Goal: Task Accomplishment & Management: Complete application form

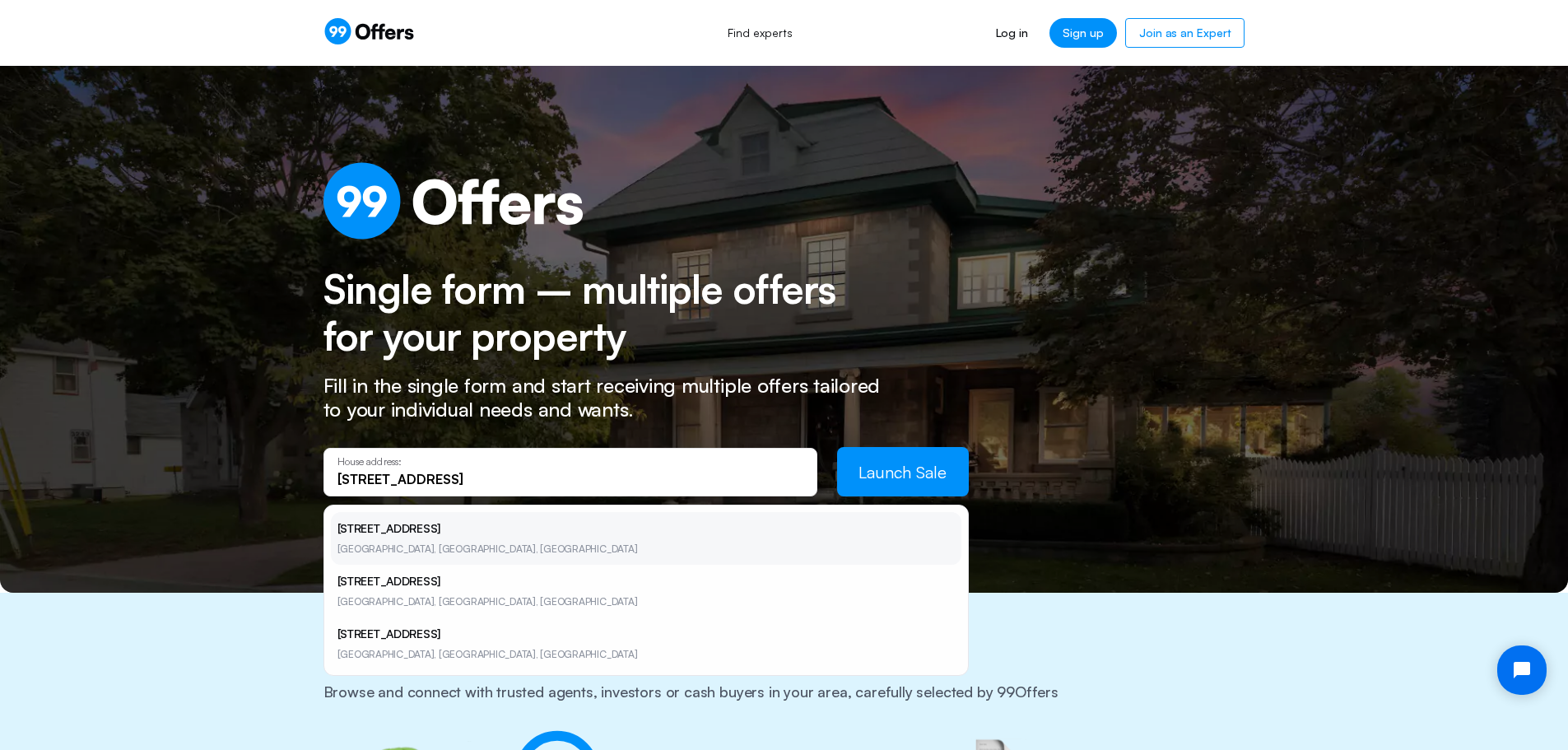
click at [502, 541] on li "[STREET_ADDRESS]" at bounding box center [646, 539] width 631 height 53
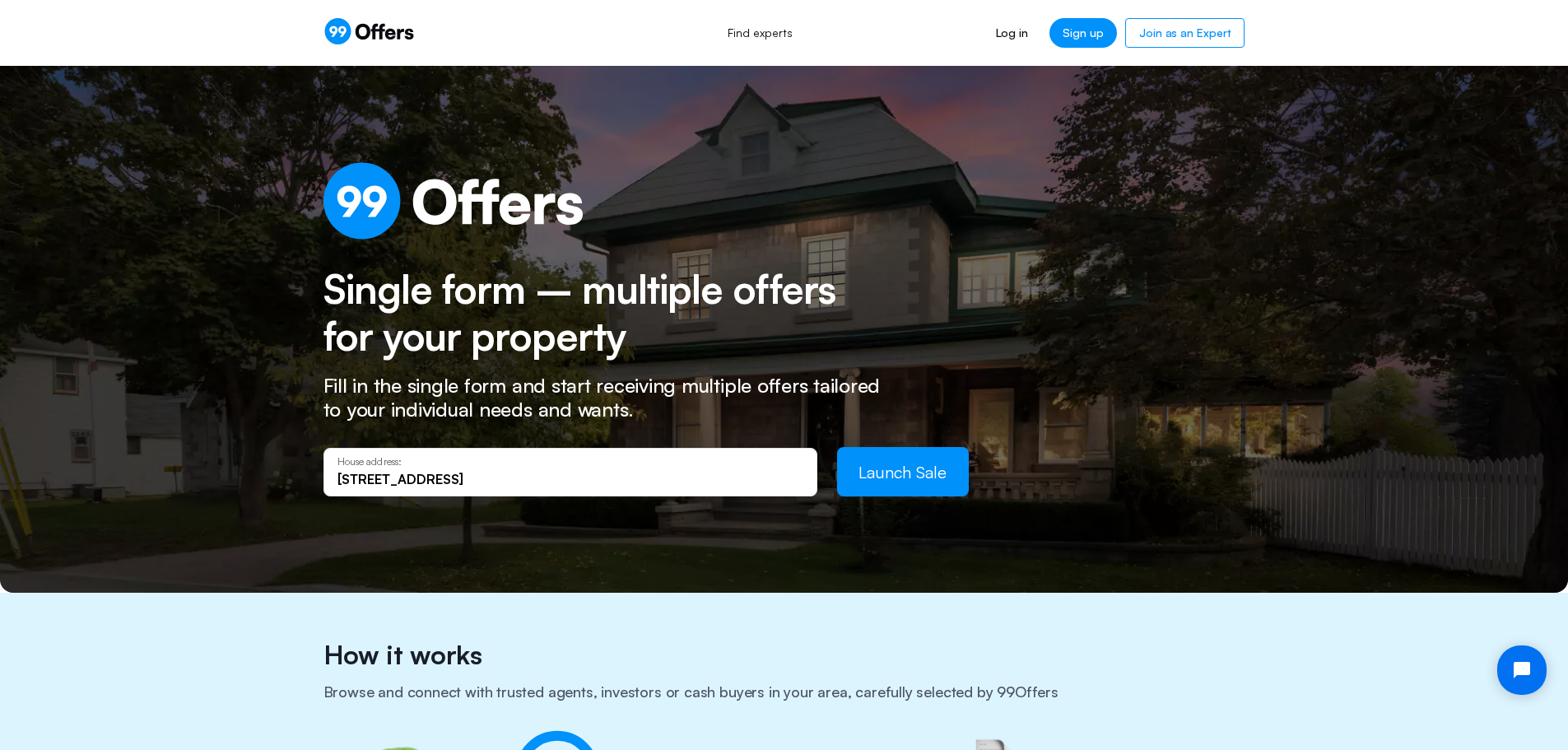
type input "[STREET_ADDRESS]"
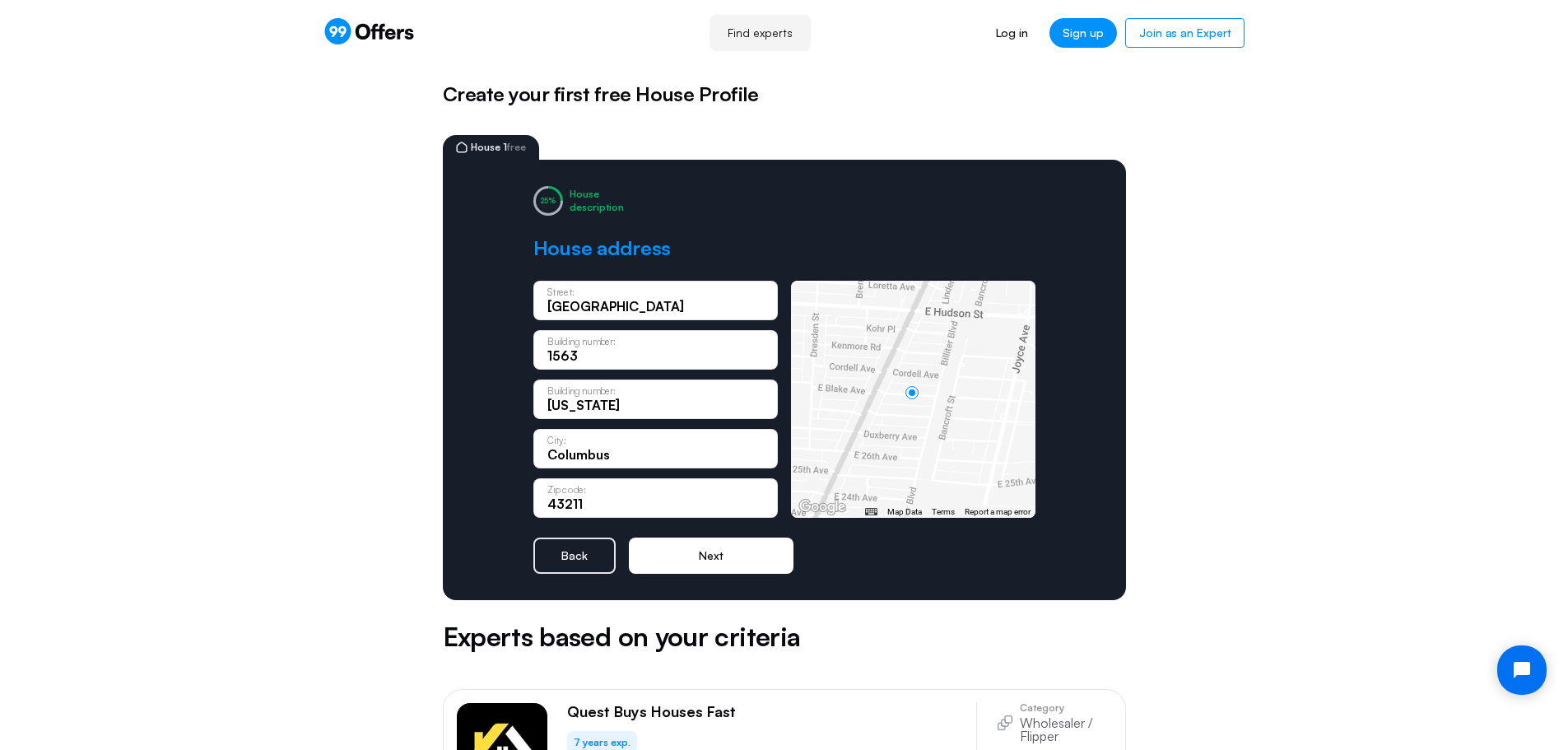
click at [711, 544] on button "Next" at bounding box center [711, 556] width 165 height 36
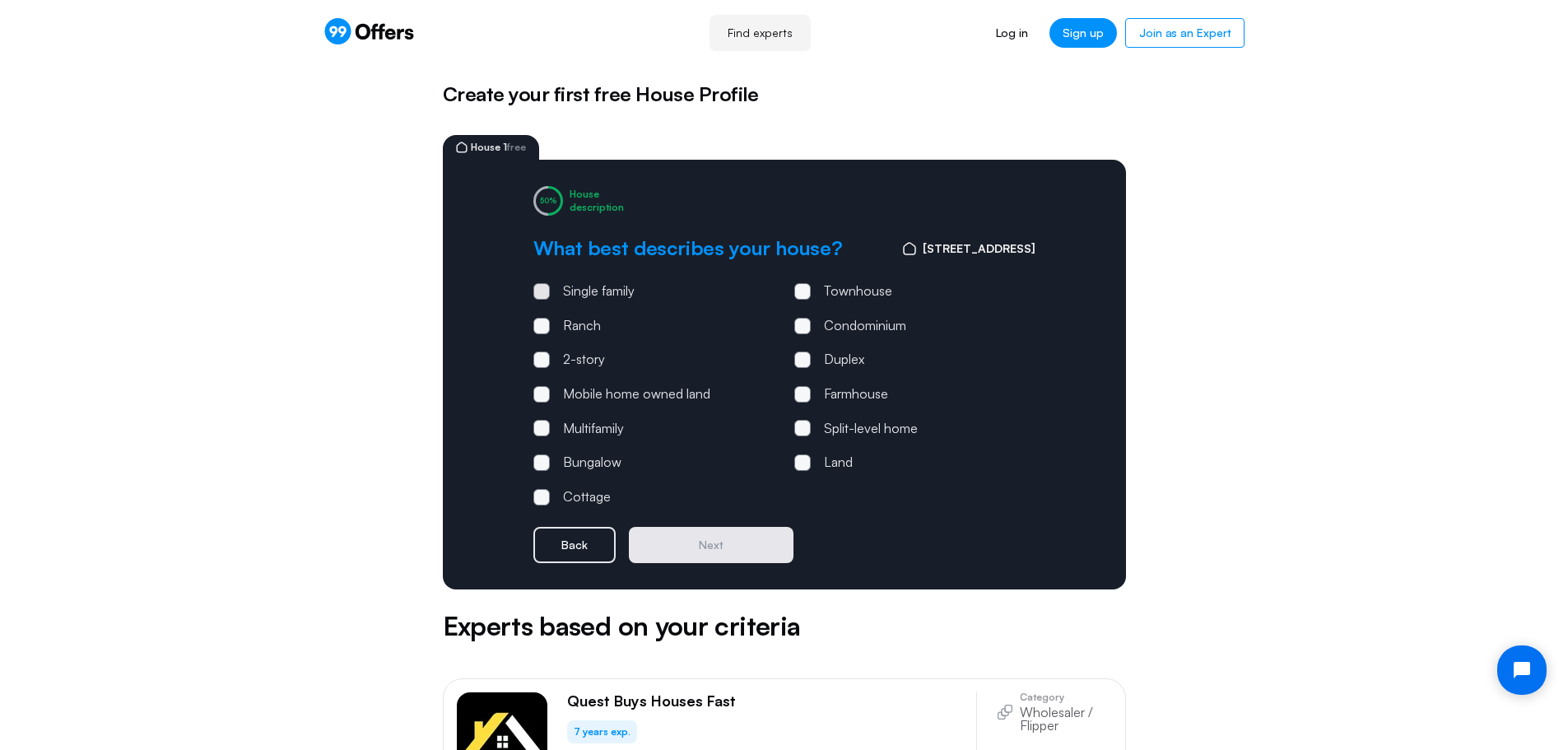
click at [537, 291] on span at bounding box center [541, 291] width 16 height 16
click at [0, 0] on input "Single family" at bounding box center [0, 0] width 0 height 0
click at [546, 332] on span at bounding box center [541, 326] width 16 height 16
click at [0, 0] on input "Ranch" at bounding box center [0, 0] width 0 height 0
click at [543, 294] on span at bounding box center [541, 291] width 16 height 16
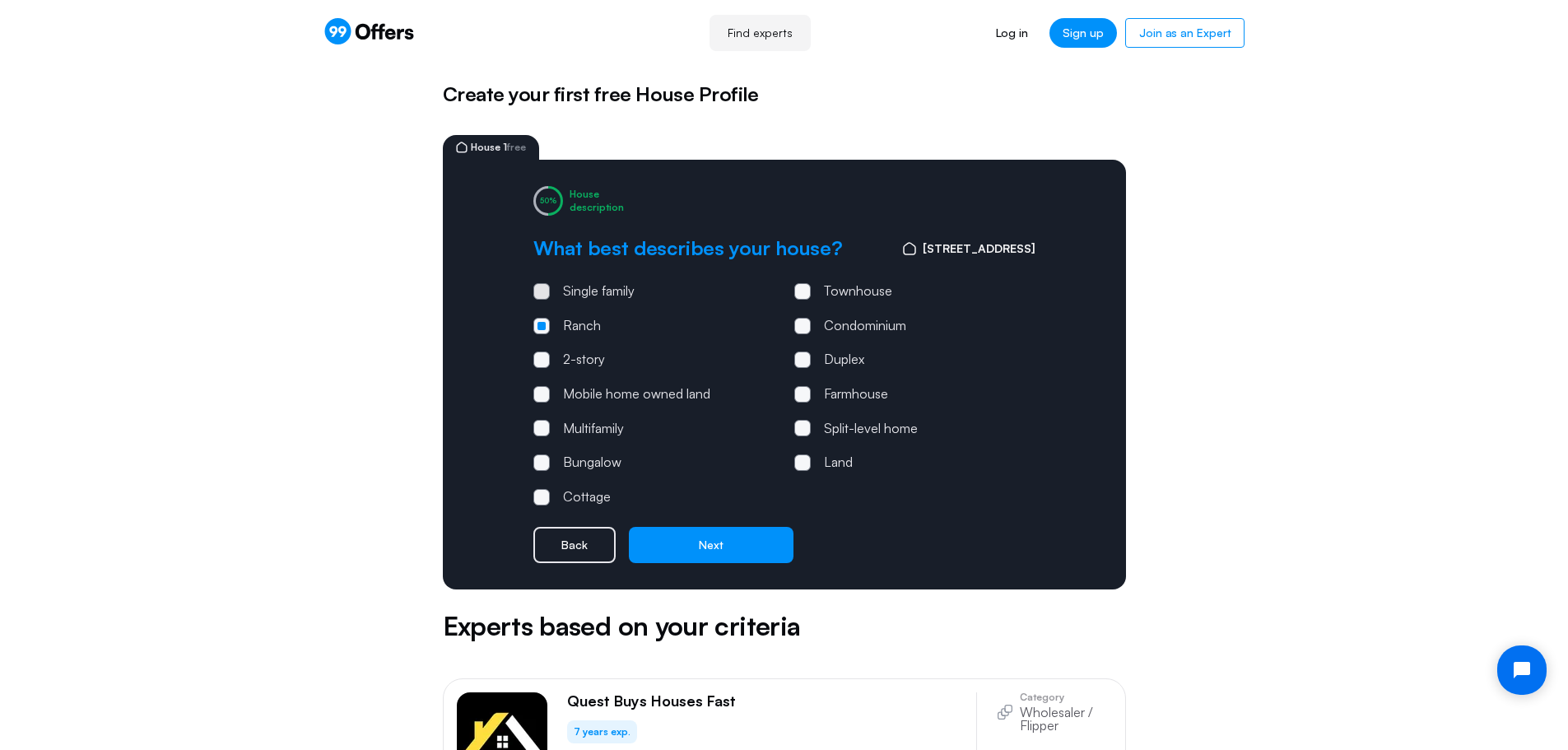
click at [0, 0] on input "Single family" at bounding box center [0, 0] width 0 height 0
click at [711, 545] on button "Next" at bounding box center [711, 545] width 165 height 36
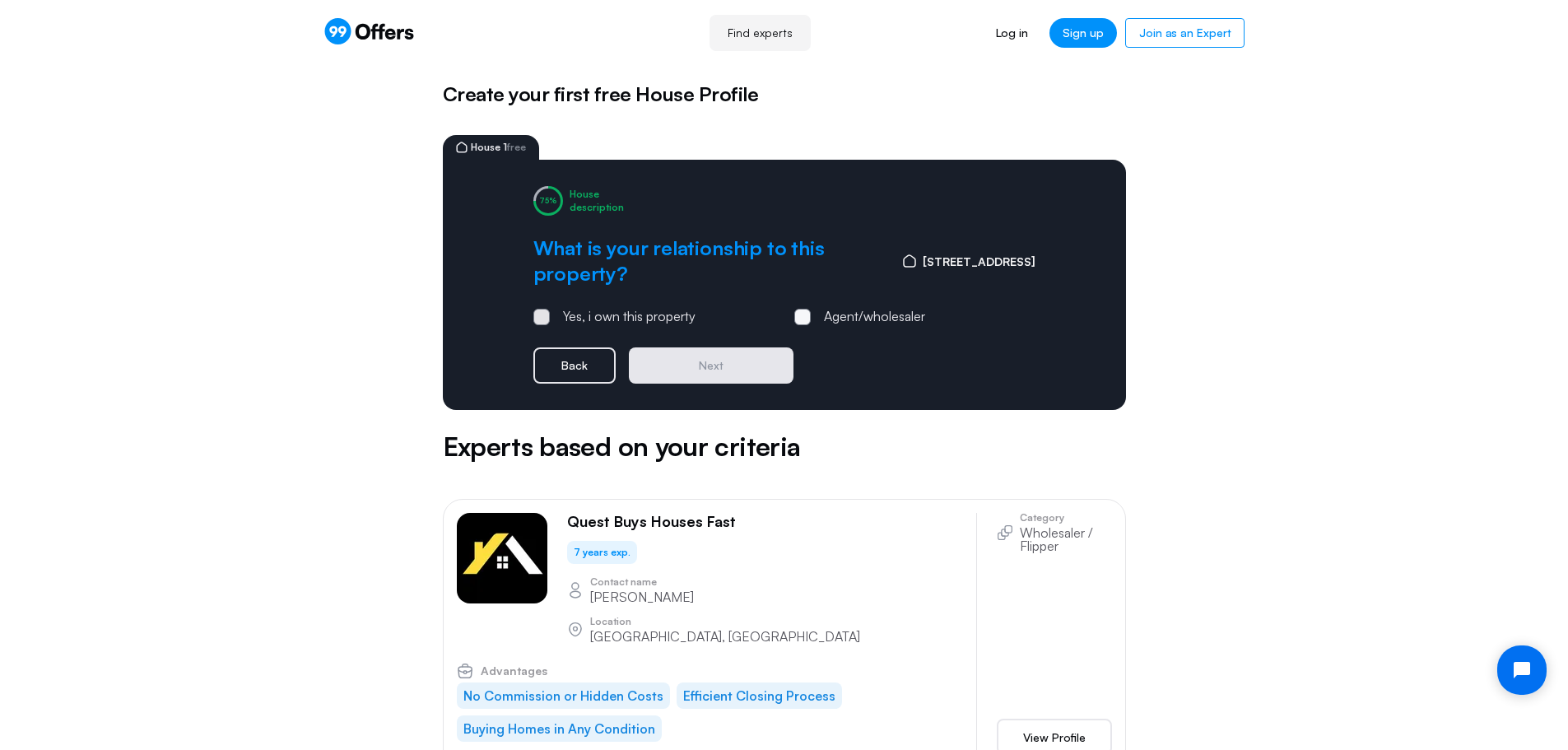
click at [544, 319] on span at bounding box center [541, 317] width 16 height 16
click at [0, 0] on input "Yes, i own this property" at bounding box center [0, 0] width 0 height 0
click at [698, 364] on button "Next" at bounding box center [711, 365] width 165 height 36
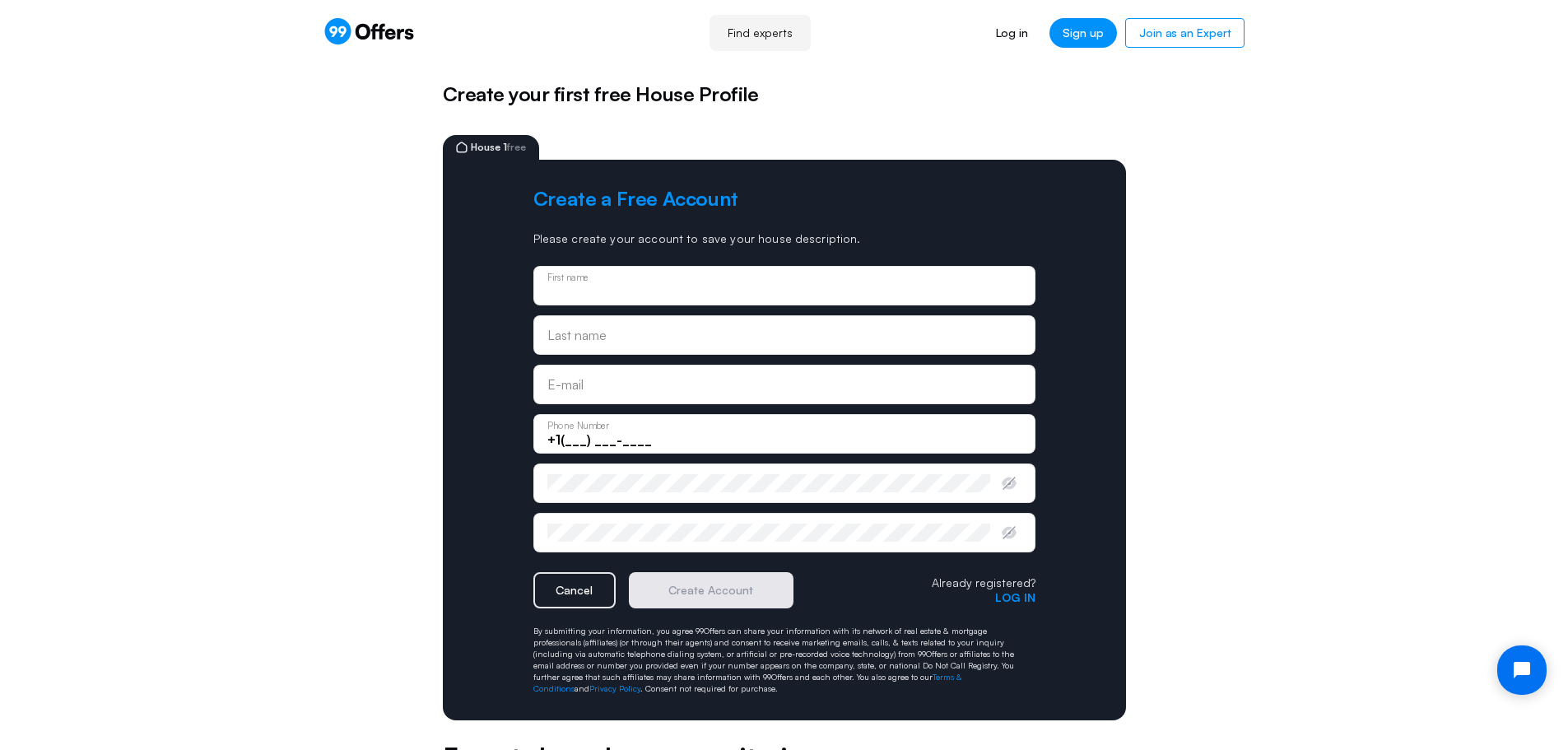
click at [702, 282] on div "First name" at bounding box center [784, 286] width 474 height 18
type input "[PERSON_NAME]"
type input "[PERSON_NAME][EMAIL_ADDRESS][DOMAIN_NAME]"
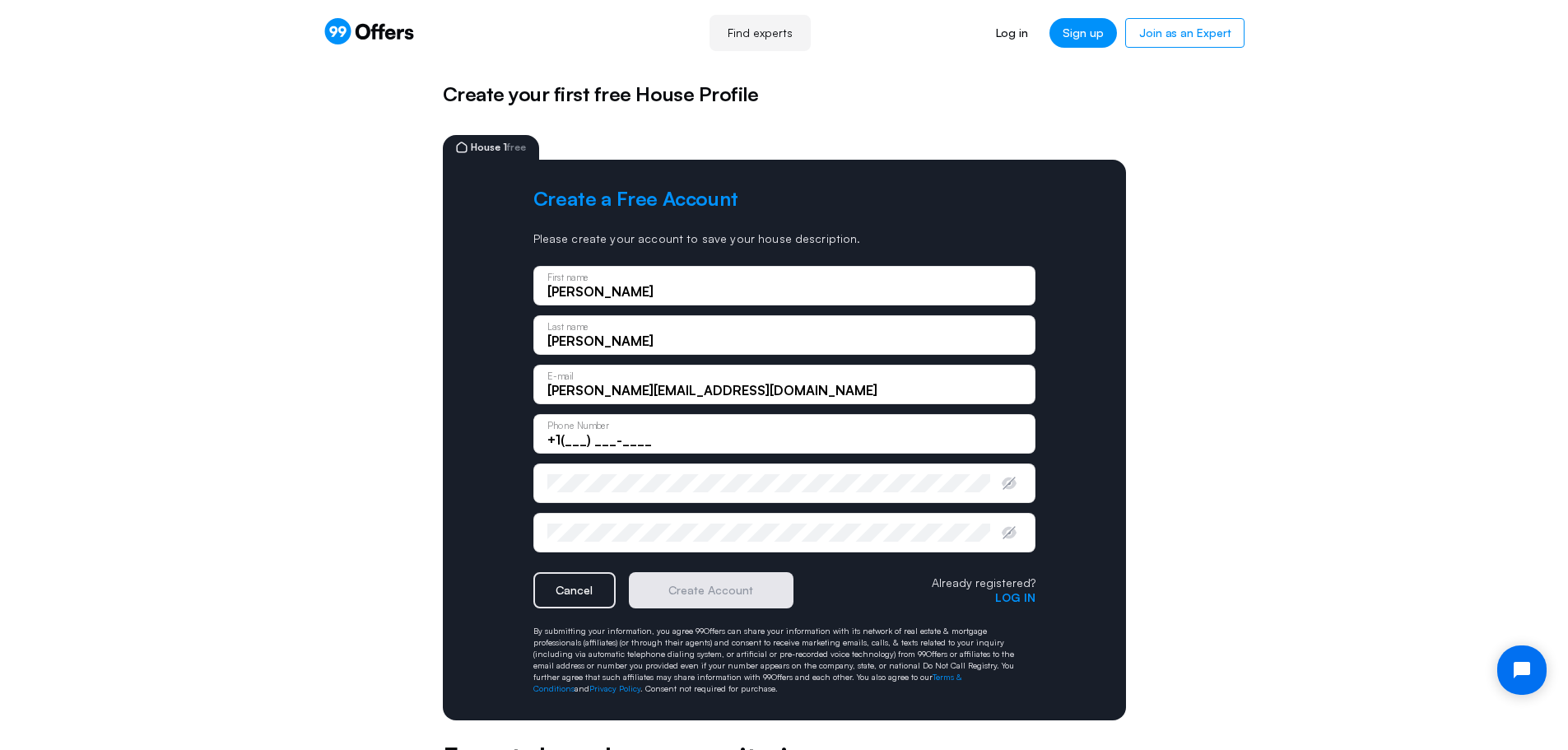
click at [573, 433] on input "+1(___) ___-____" at bounding box center [784, 440] width 474 height 18
type input "[PHONE_NUMBER]"
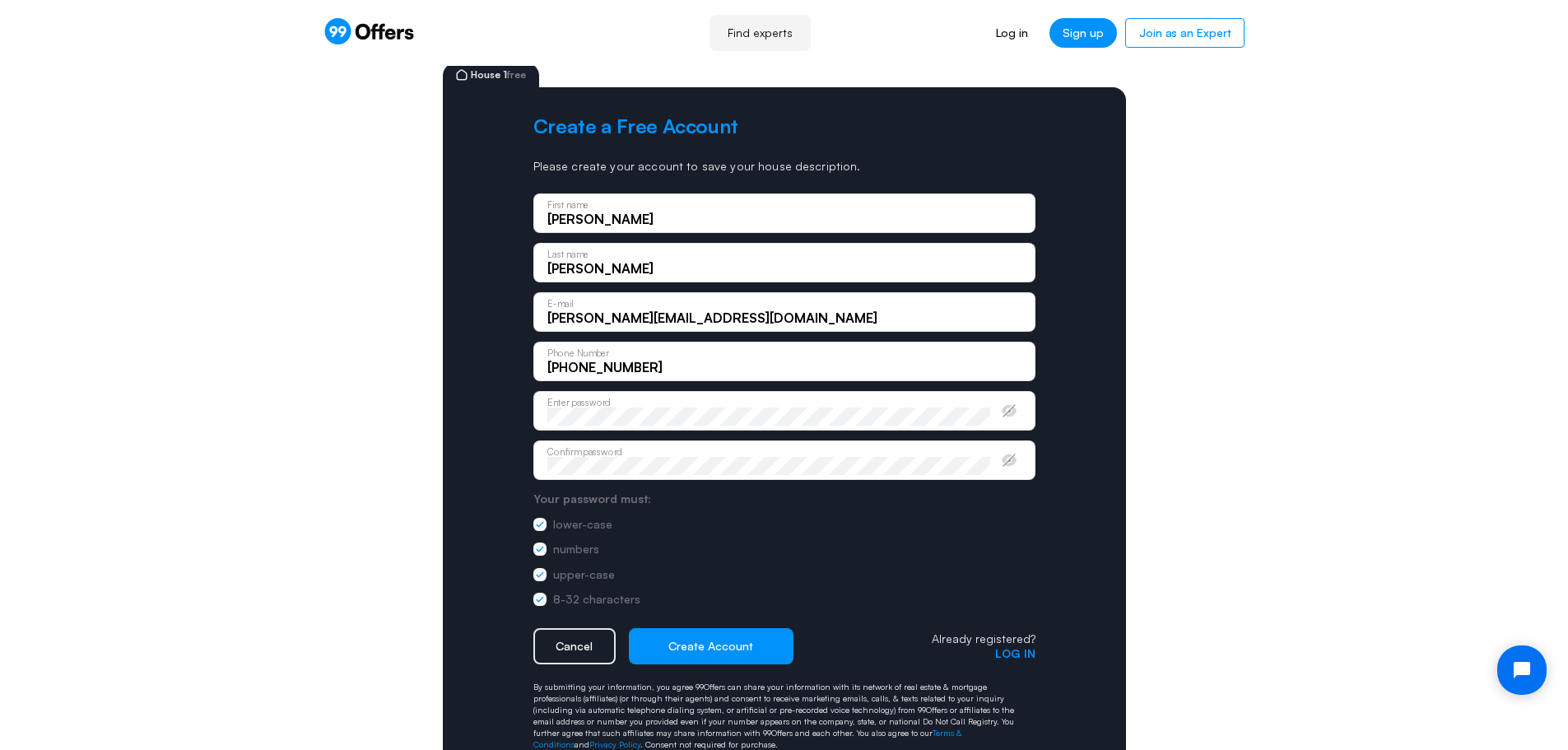
scroll to position [165, 0]
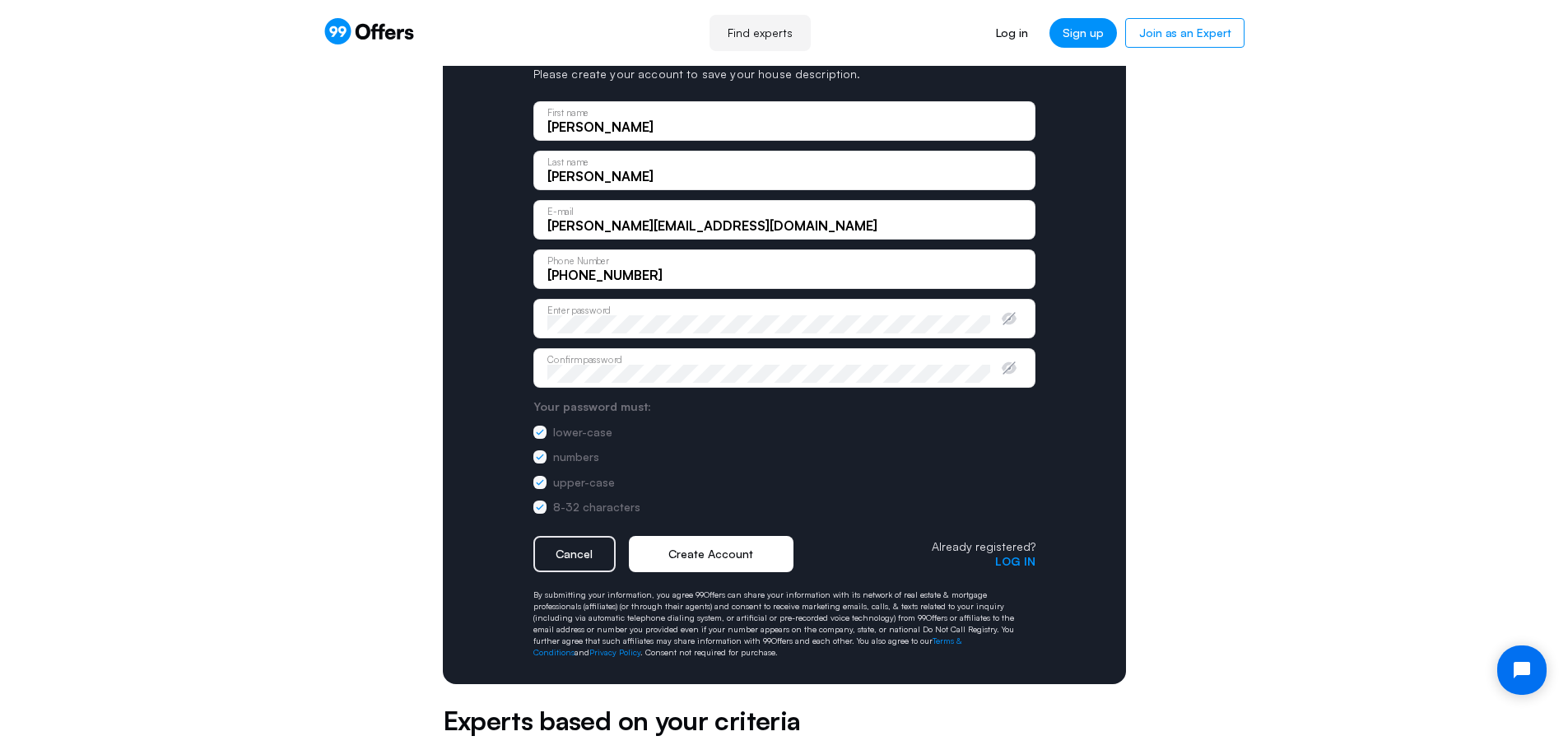
click at [721, 550] on button "Create Account" at bounding box center [711, 554] width 165 height 36
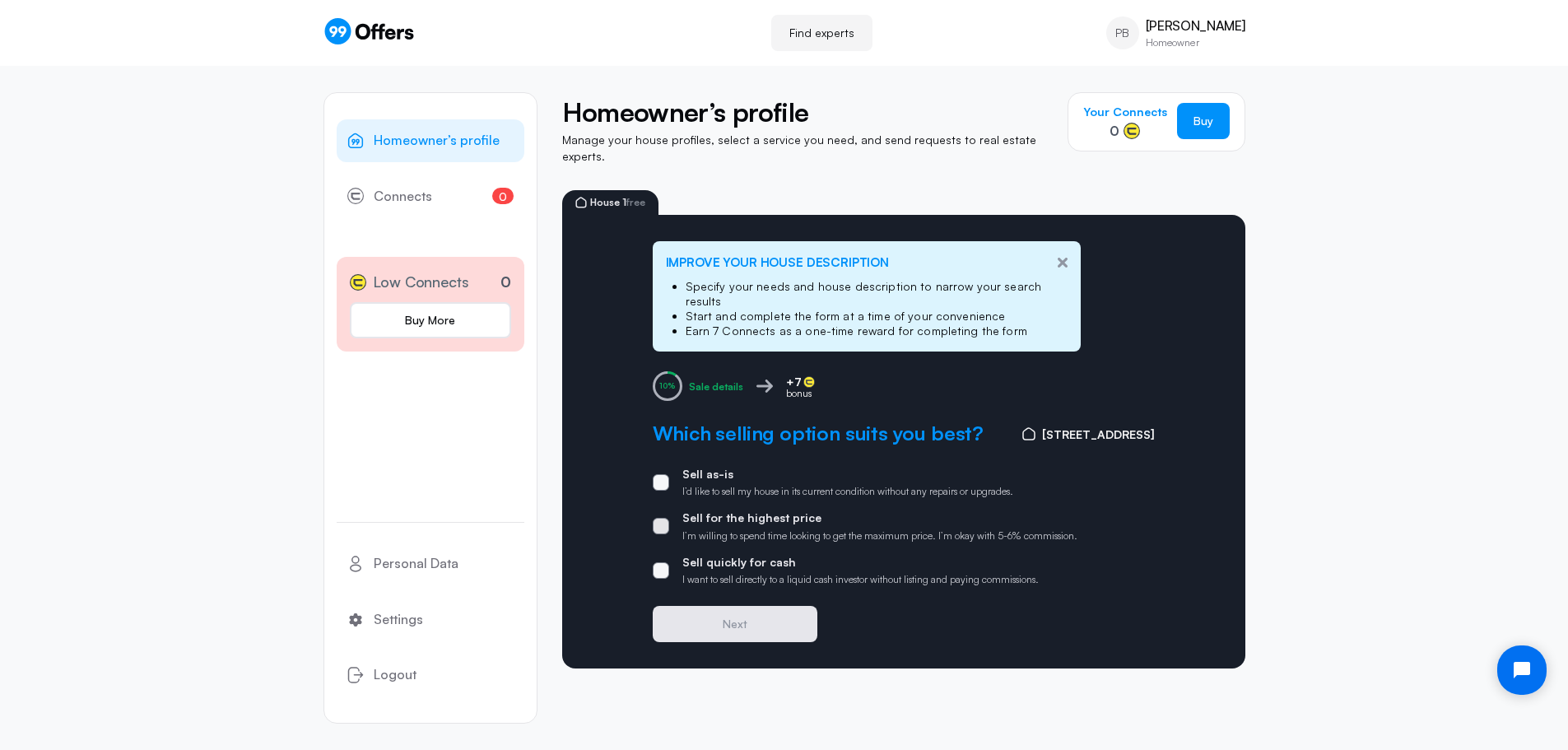
click at [659, 518] on span at bounding box center [661, 526] width 16 height 16
click at [0, 0] on input "Sell for the highest price I’m willing to spend time looking to get the maximum…" at bounding box center [0, 0] width 0 height 0
click at [660, 474] on span at bounding box center [661, 482] width 16 height 16
click at [0, 0] on input "Sell as-is I’d like to sell my house in its current condition without any repai…" at bounding box center [0, 0] width 0 height 0
click at [664, 562] on span at bounding box center [661, 570] width 16 height 16
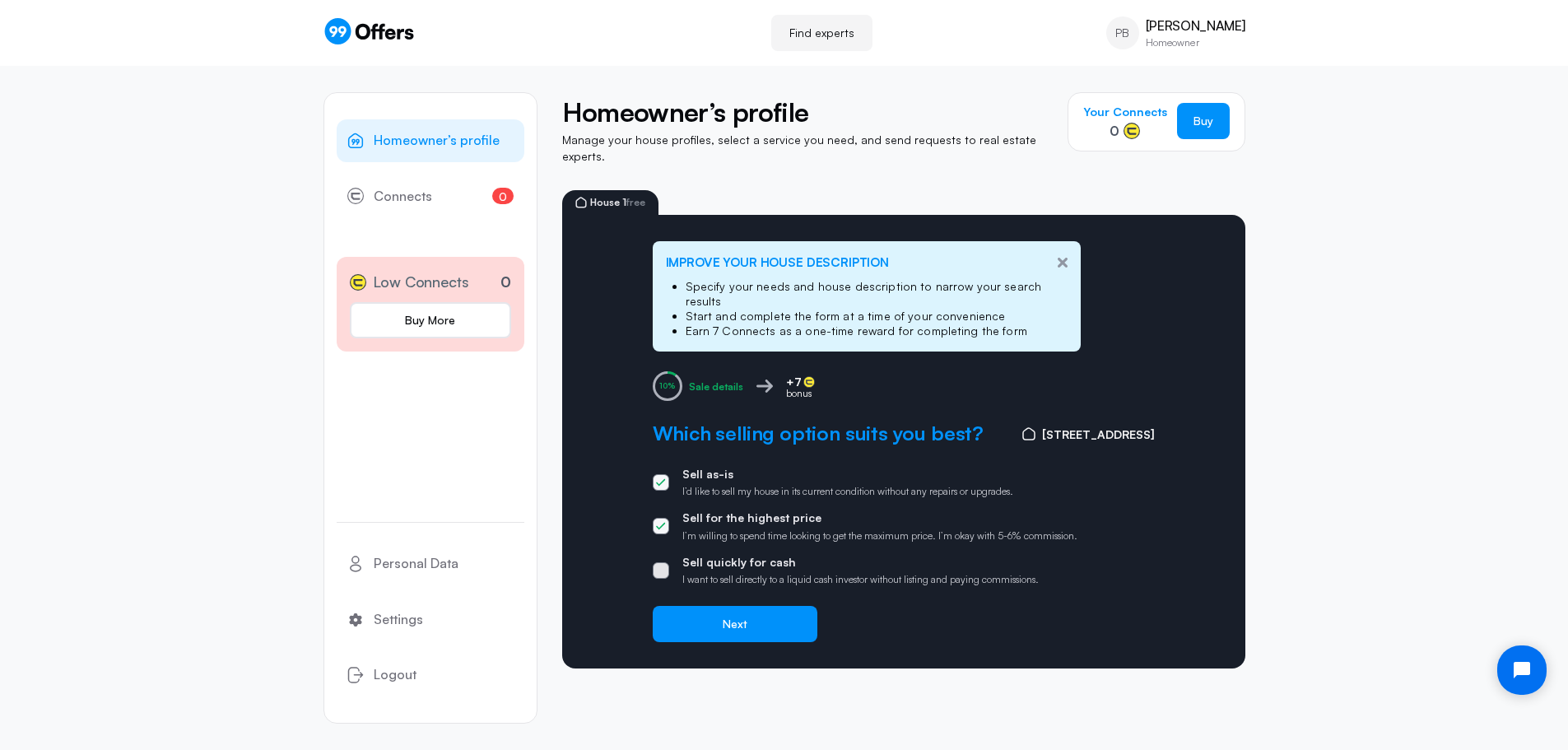
click at [0, 0] on input "Sell quickly for cash I want to sell directly to a liquid cash investor without…" at bounding box center [0, 0] width 0 height 0
click at [662, 522] on icon at bounding box center [661, 526] width 10 height 8
click at [0, 0] on input "Sell for the highest price I’m willing to spend time looking to get the maximum…" at bounding box center [0, 0] width 0 height 0
click at [736, 606] on button "Next" at bounding box center [735, 624] width 165 height 36
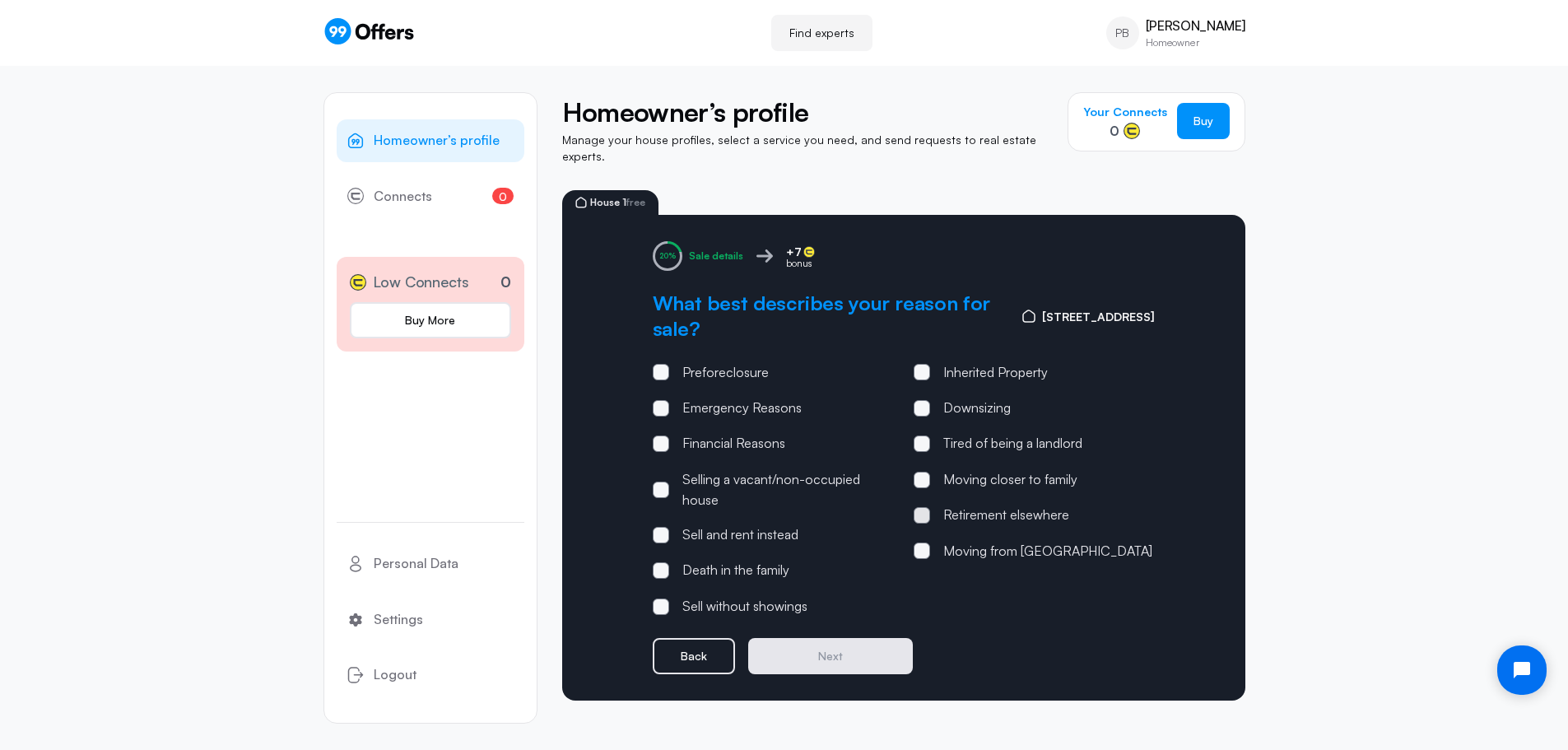
click at [923, 507] on span at bounding box center [922, 515] width 16 height 16
click at [0, 0] on input "Retirement elsewhere" at bounding box center [0, 0] width 0 height 0
click at [835, 644] on button "Next" at bounding box center [830, 657] width 165 height 36
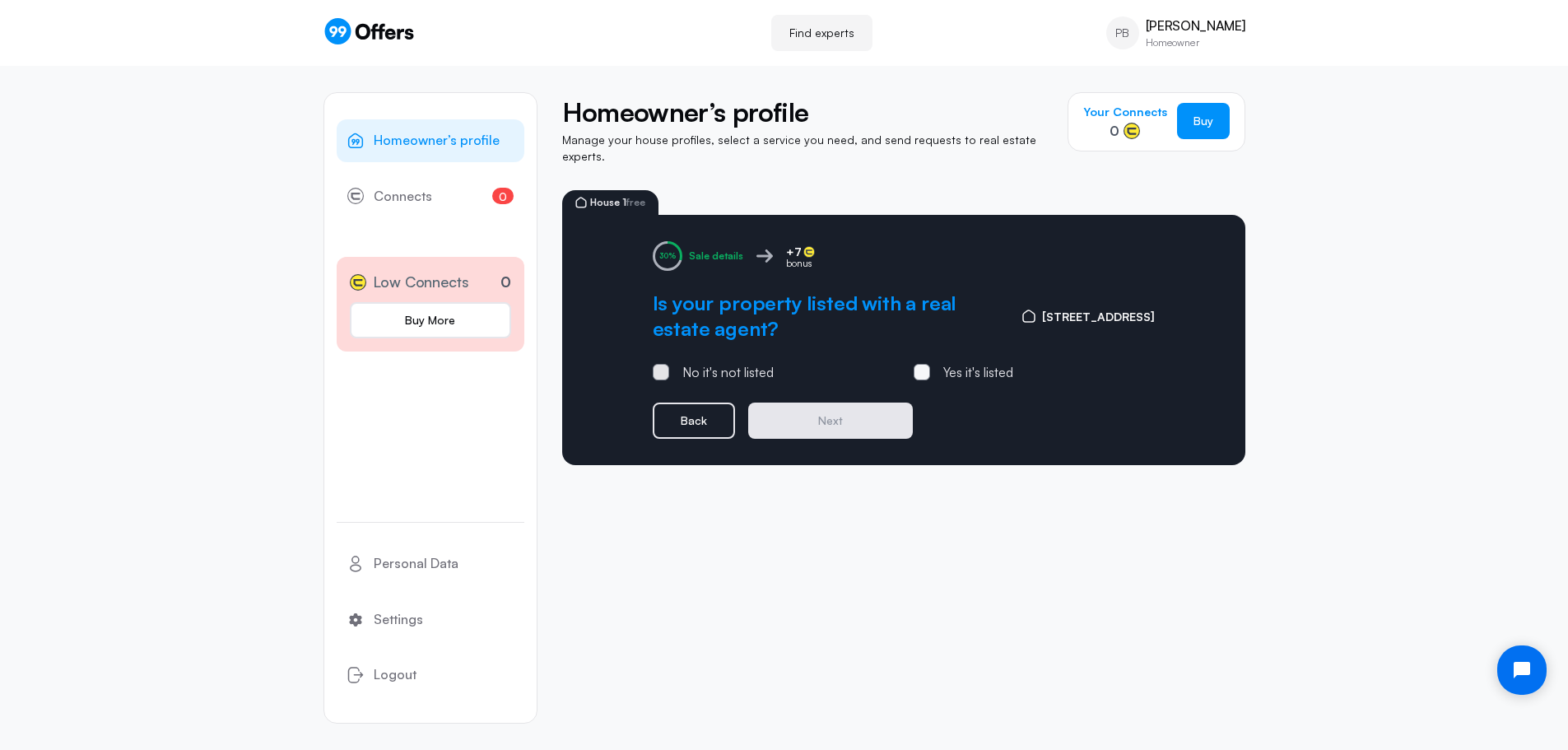
click at [663, 364] on span at bounding box center [661, 372] width 16 height 16
click at [0, 0] on input "No it's not listed" at bounding box center [0, 0] width 0 height 0
click at [821, 408] on button "Next" at bounding box center [830, 421] width 165 height 36
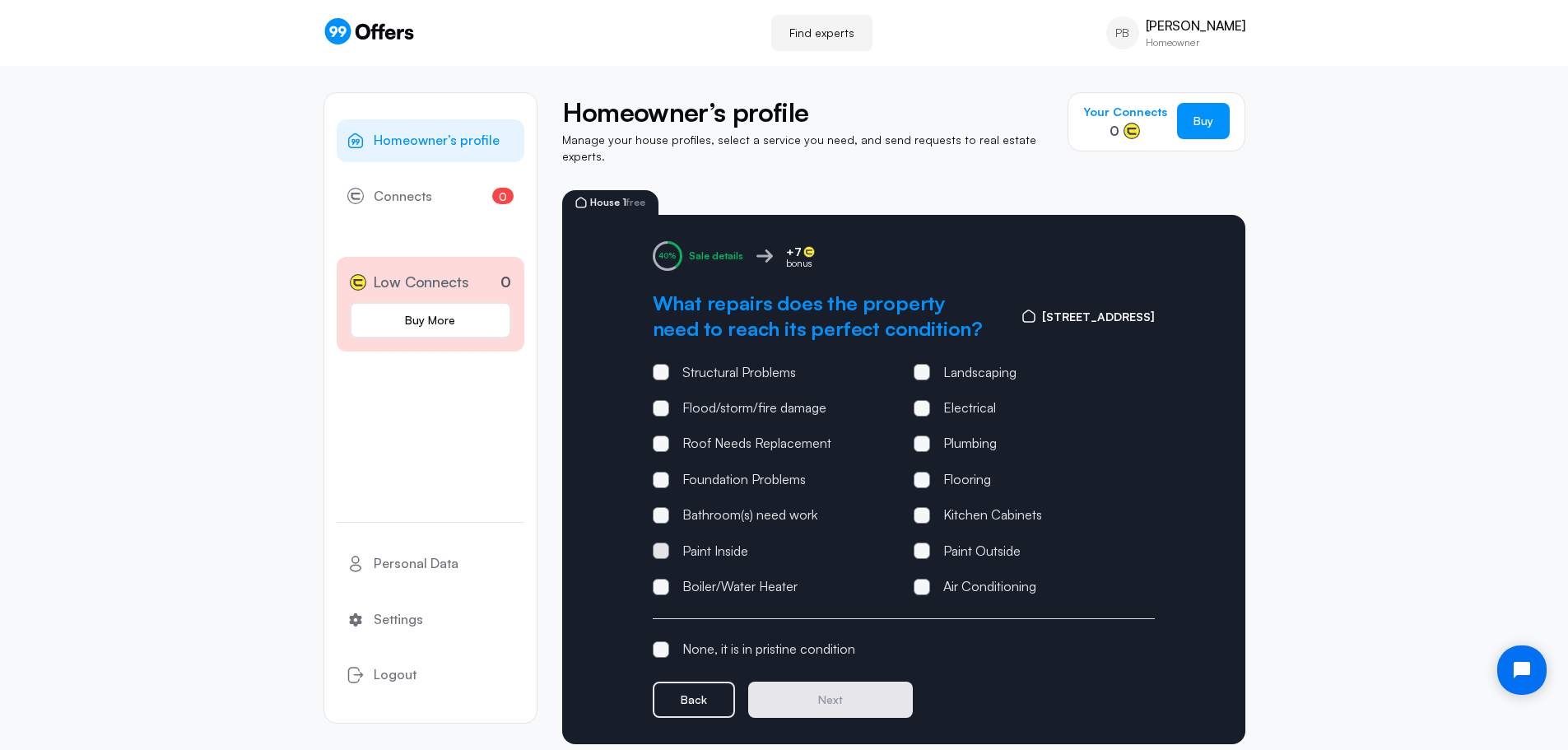
click at [662, 542] on span at bounding box center [661, 550] width 16 height 16
click at [0, 0] on input "Paint Inside" at bounding box center [0, 0] width 0 height 0
click at [863, 682] on button "Next" at bounding box center [830, 700] width 165 height 36
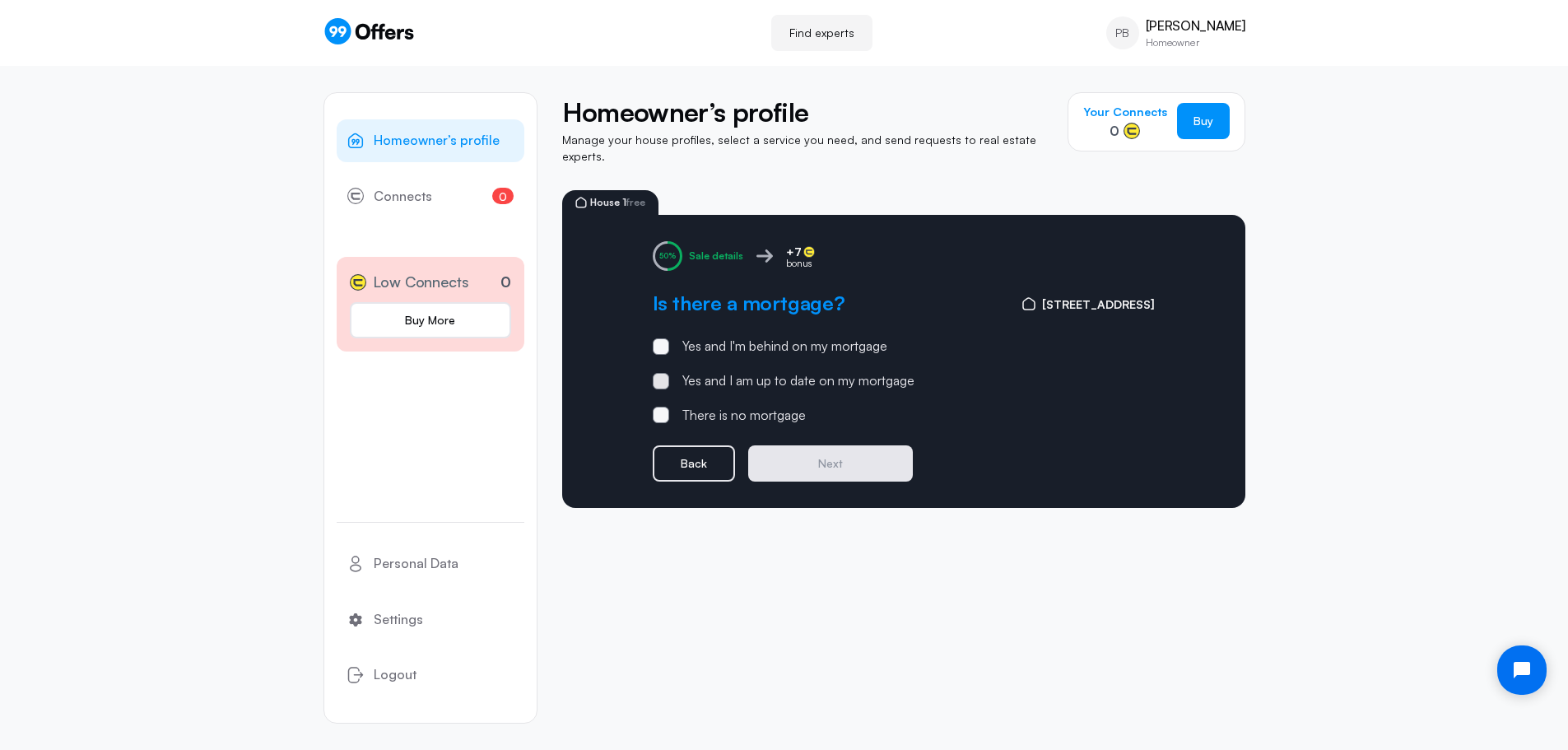
click at [667, 373] on span at bounding box center [661, 381] width 16 height 16
click at [0, 0] on input "Yes and I am up to date on my mortgage" at bounding box center [0, 0] width 0 height 0
click at [832, 452] on button "Next" at bounding box center [830, 463] width 165 height 36
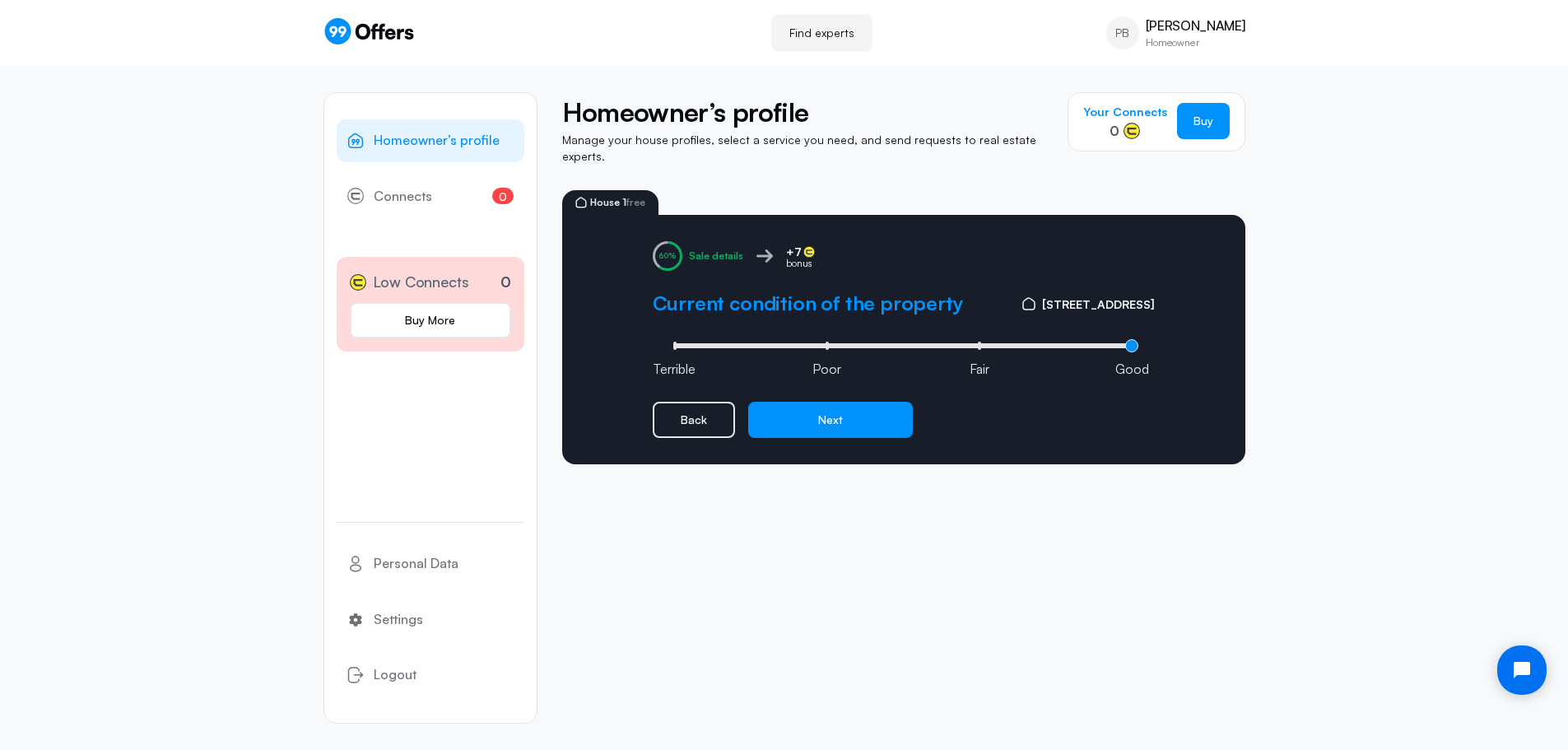
type input "3"
click at [1132, 344] on input "range" at bounding box center [904, 346] width 469 height 5
click at [824, 402] on button "Next" at bounding box center [830, 420] width 165 height 36
type input "1"
click at [828, 344] on input "range" at bounding box center [904, 346] width 469 height 5
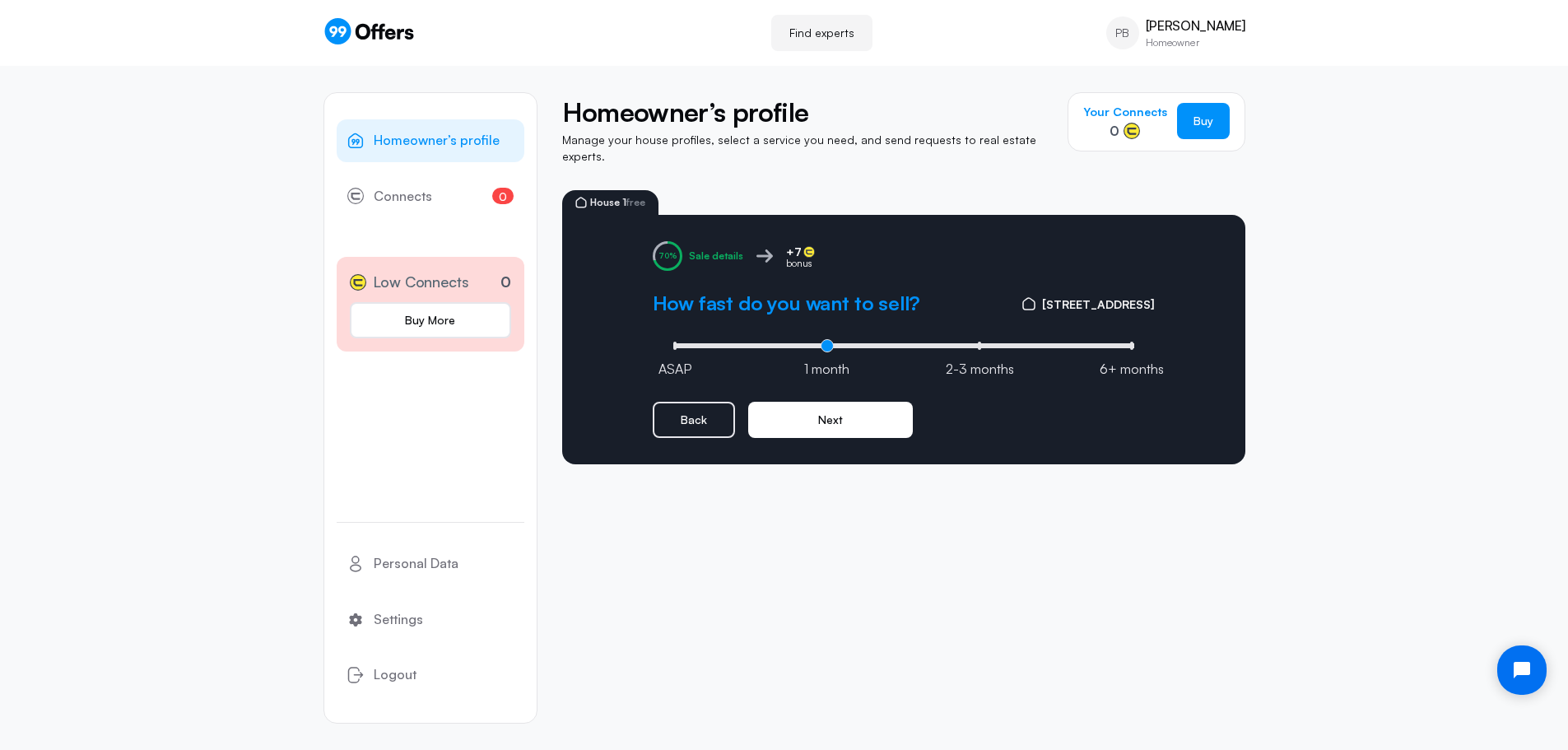
click at [820, 417] on button "Next" at bounding box center [830, 420] width 165 height 36
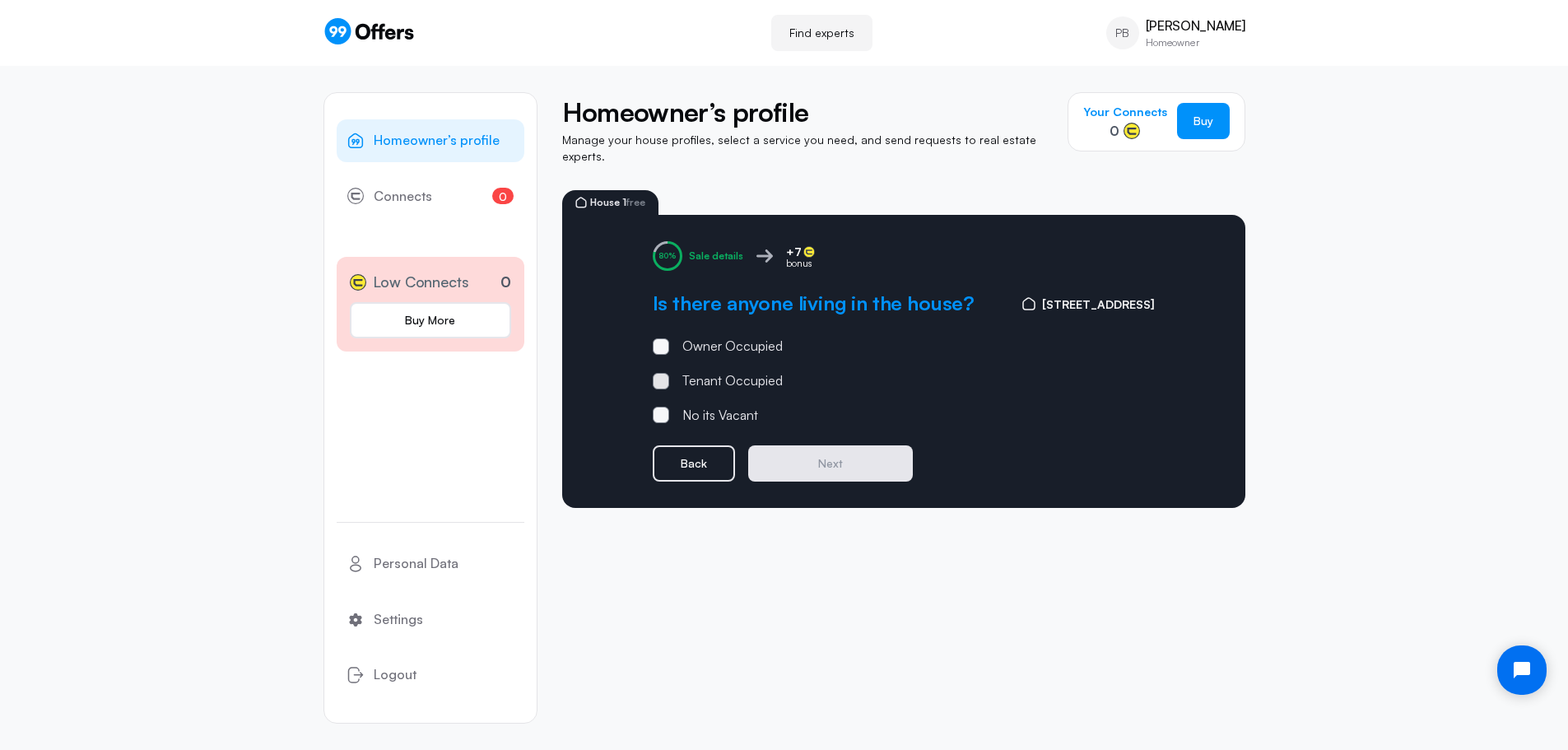
click at [661, 373] on span at bounding box center [661, 381] width 16 height 16
click at [0, 0] on input "Tenant Occupied" at bounding box center [0, 0] width 0 height 0
click at [817, 445] on button "Next" at bounding box center [830, 463] width 165 height 36
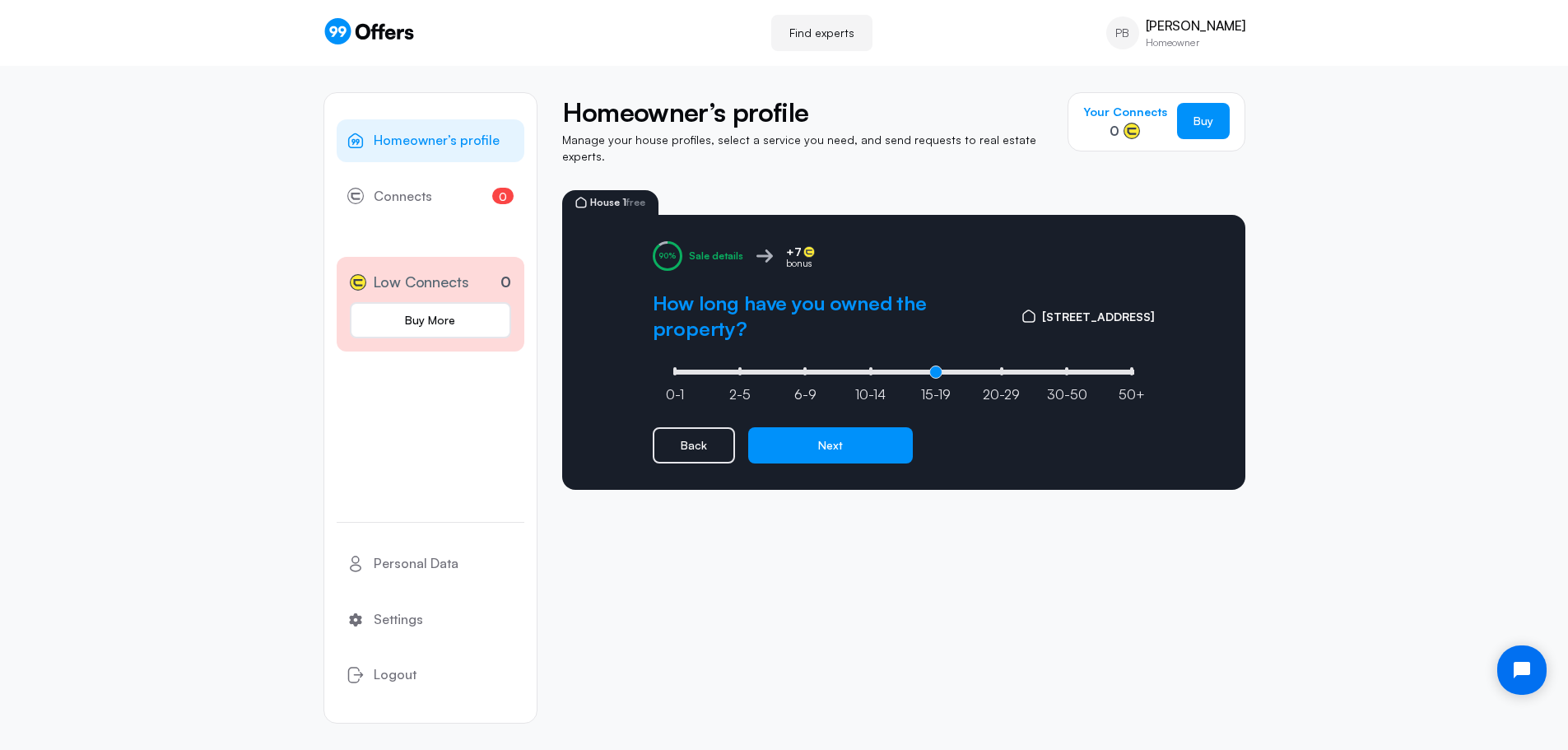
type input "4"
click at [934, 370] on input "range" at bounding box center [904, 372] width 469 height 5
click at [855, 427] on button "Next" at bounding box center [830, 445] width 165 height 36
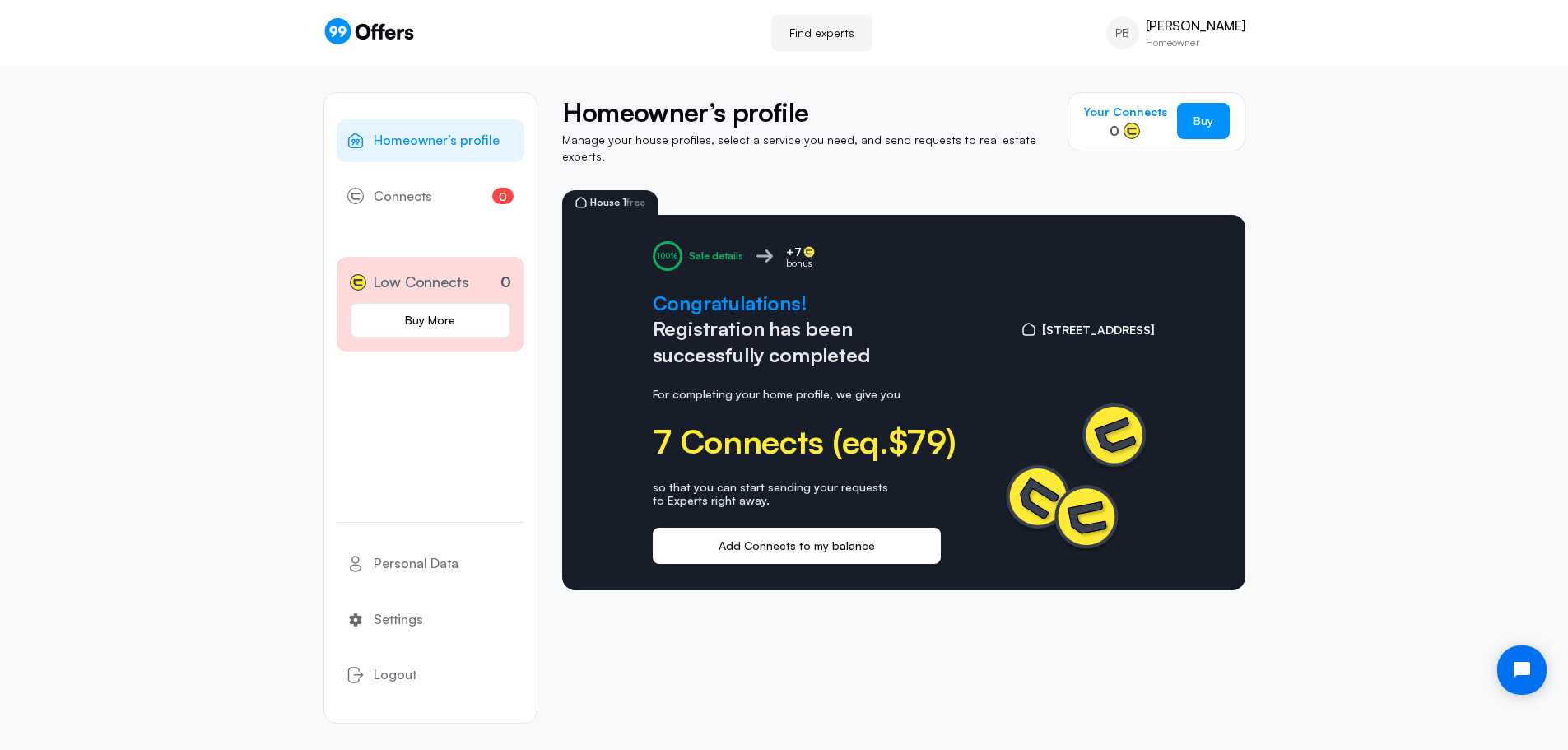
click at [791, 533] on button "Add Connects to my balance" at bounding box center [797, 546] width 288 height 36
